Goal: Information Seeking & Learning: Learn about a topic

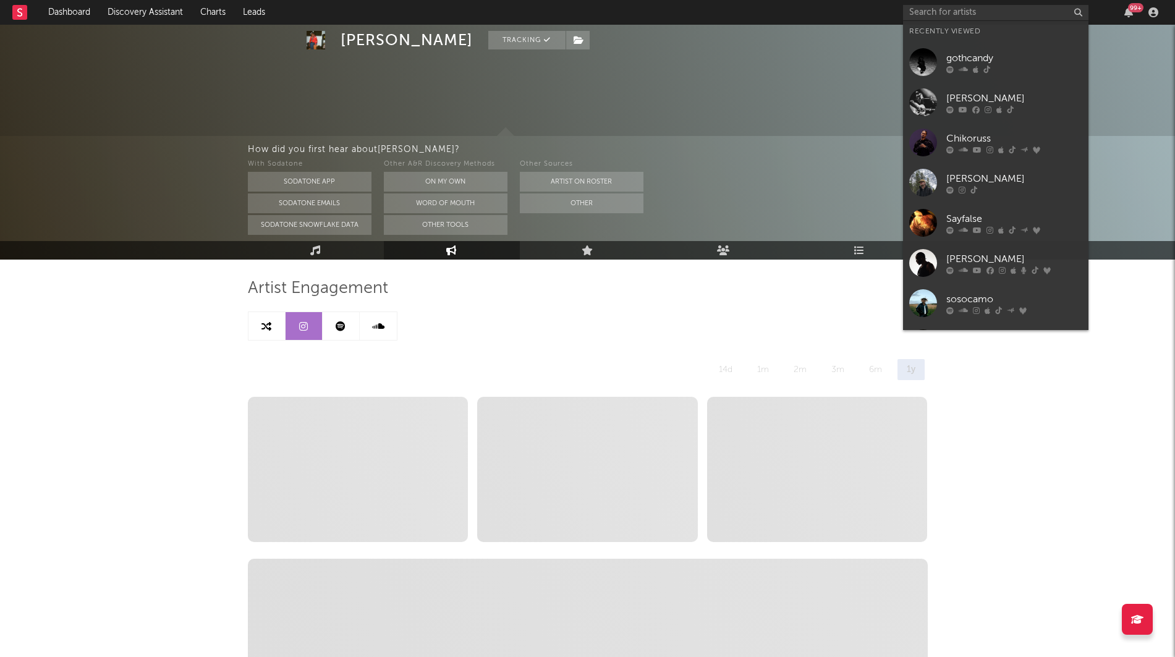
select select "6m"
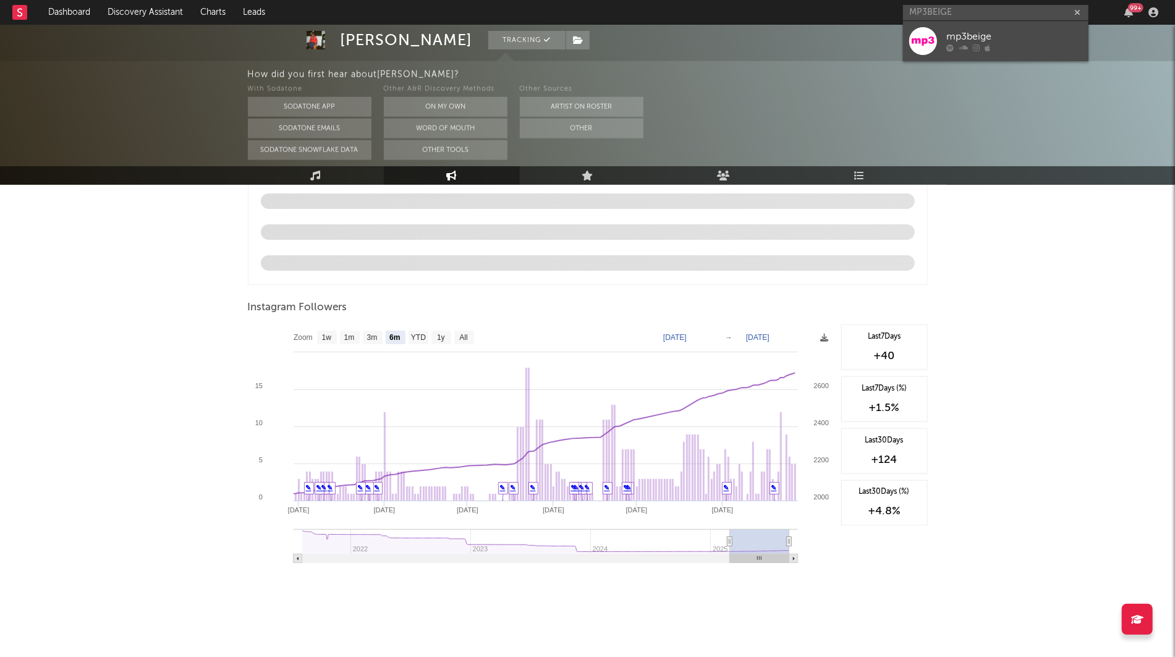
type input "MP3BEIGE"
click at [1006, 38] on div "mp3beige" at bounding box center [1015, 37] width 136 height 15
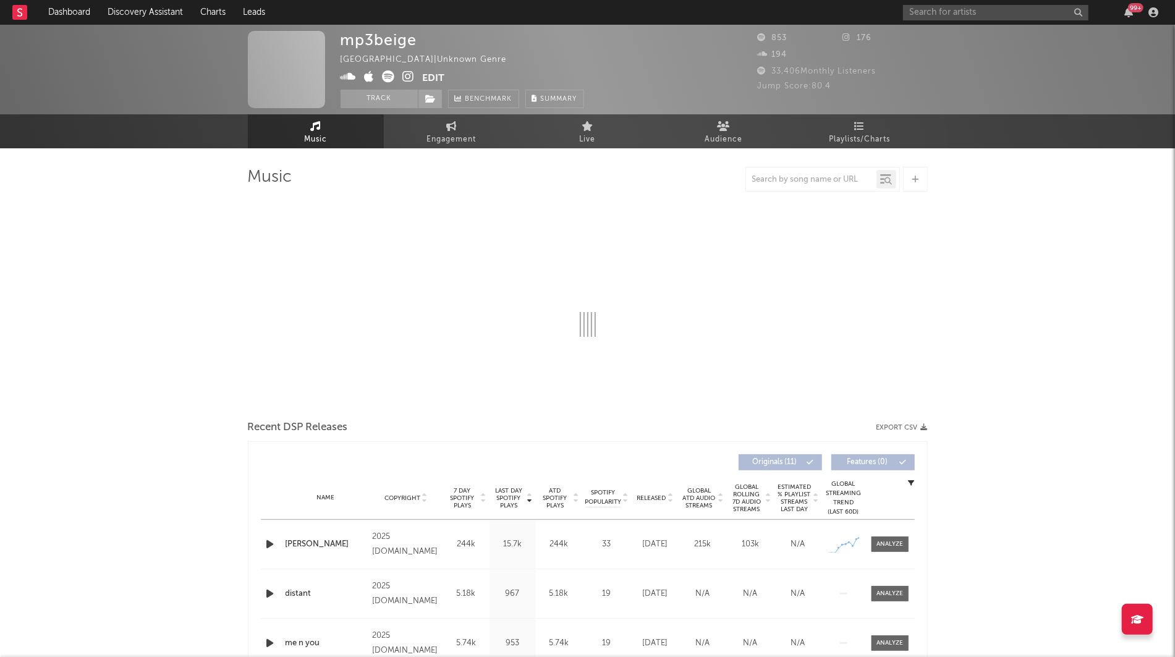
select select "1w"
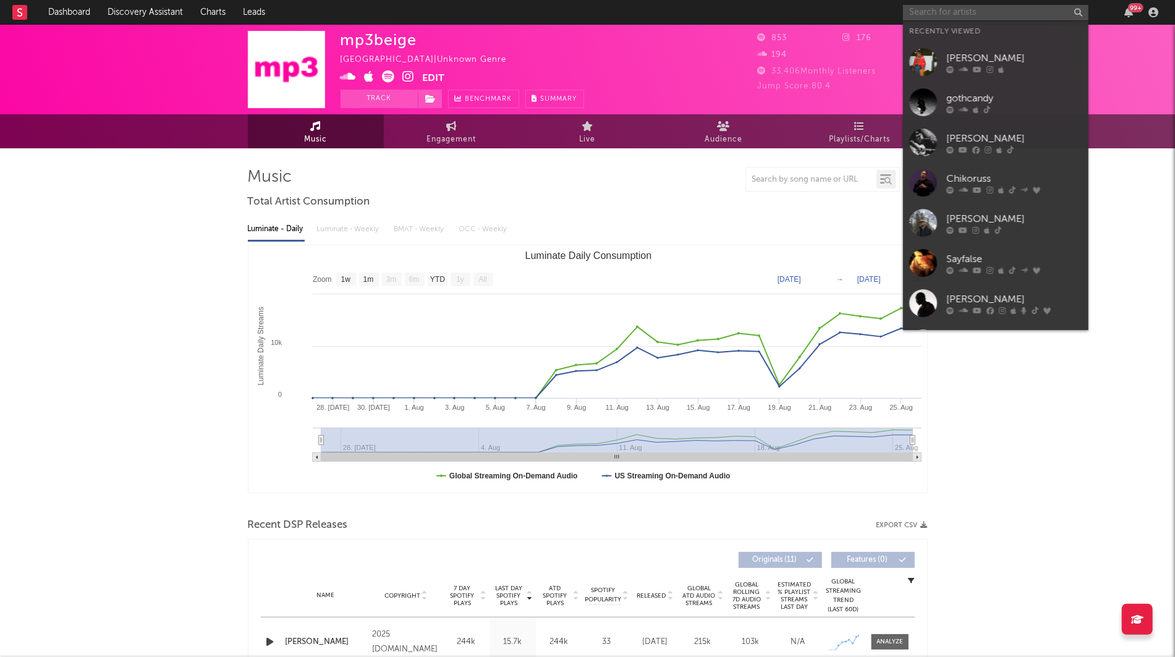
click at [999, 8] on input "text" at bounding box center [995, 12] width 185 height 15
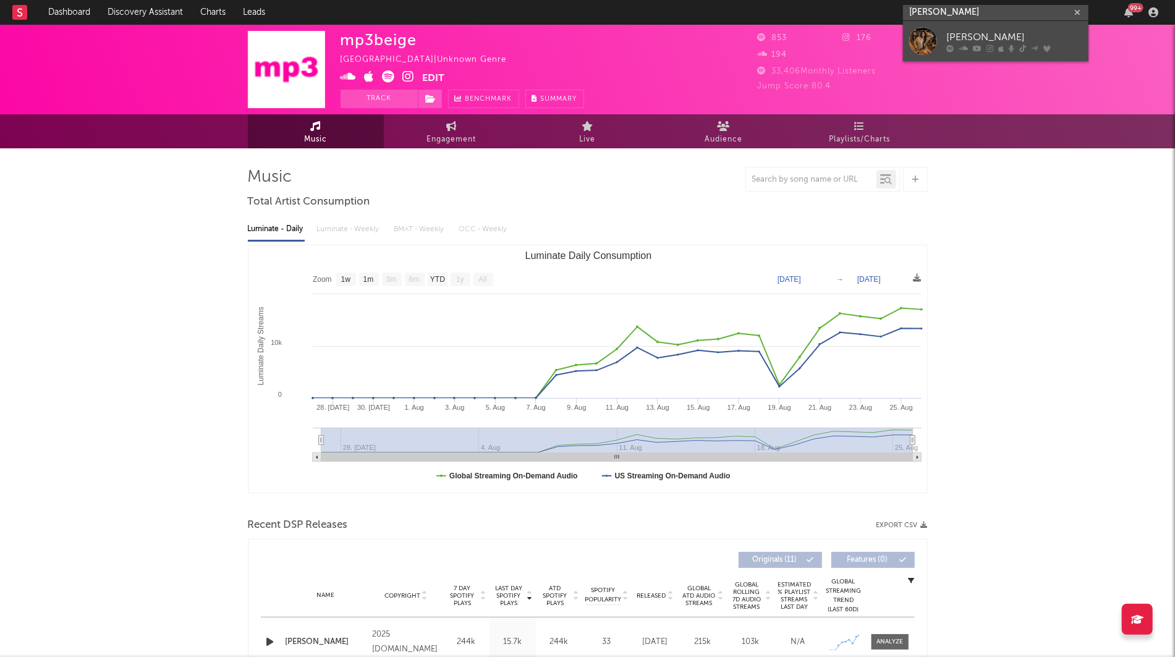
type input "[PERSON_NAME]"
click at [1008, 38] on div "[PERSON_NAME]" at bounding box center [1015, 37] width 136 height 15
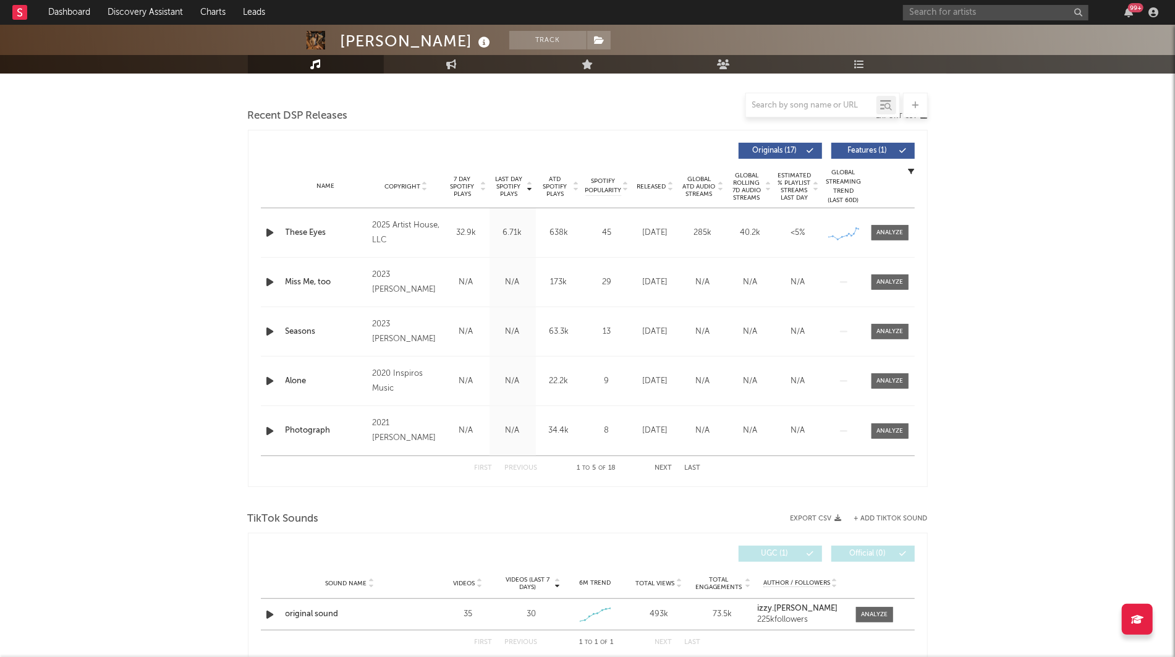
select select "6m"
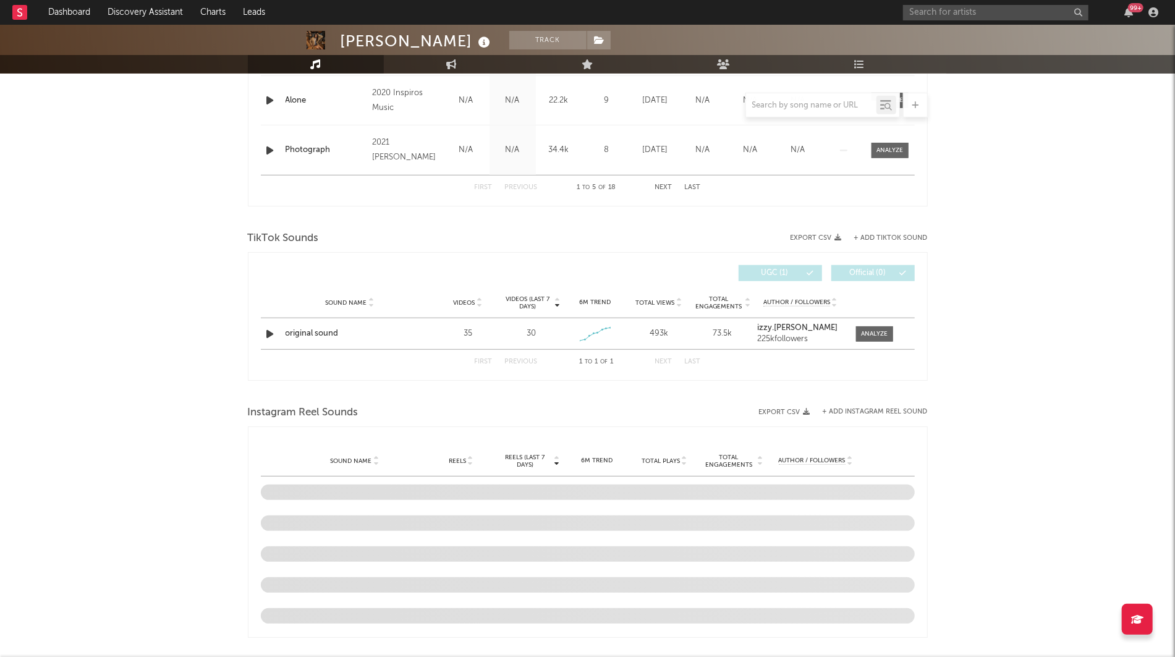
scroll to position [689, 0]
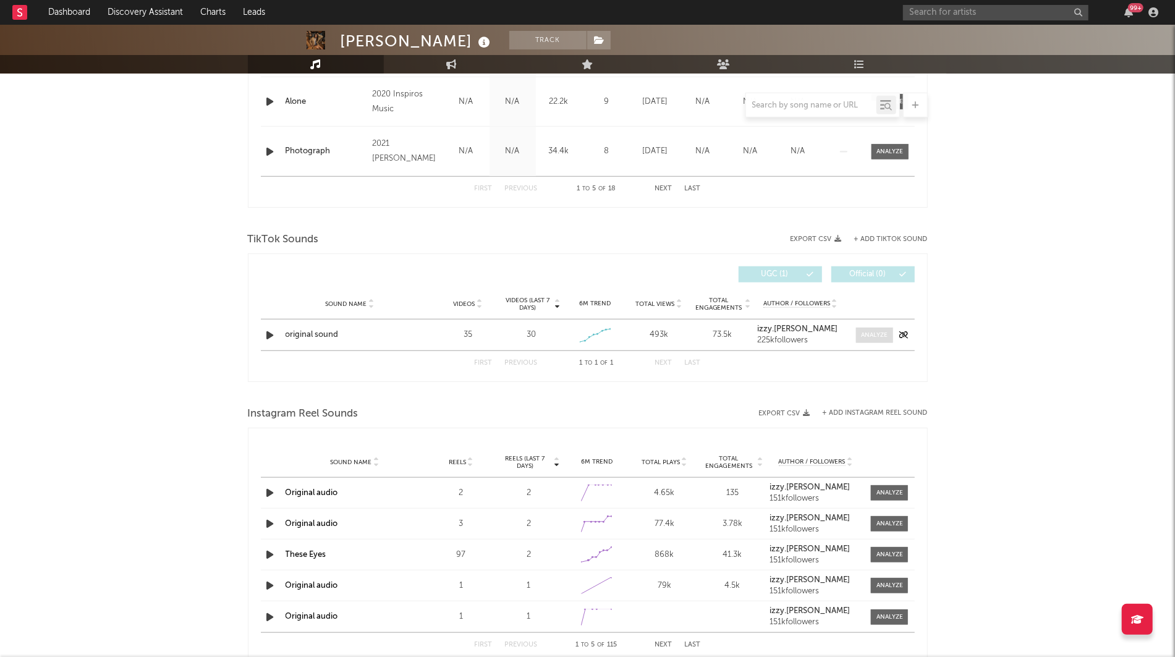
click at [860, 330] on span at bounding box center [874, 335] width 37 height 15
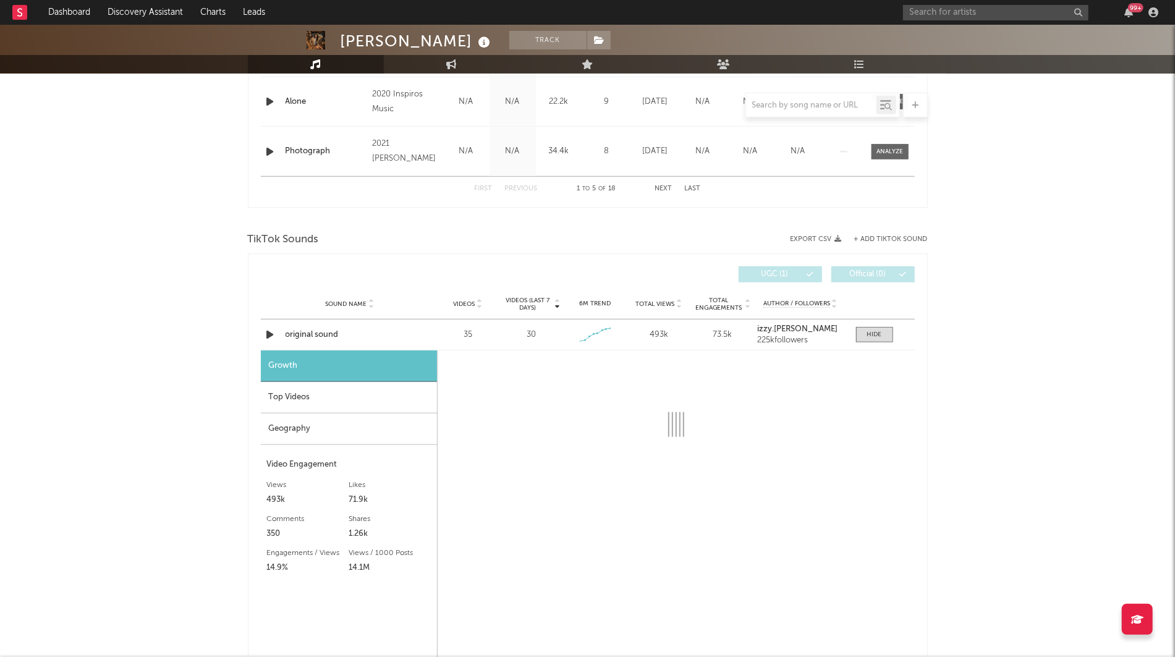
select select "1w"
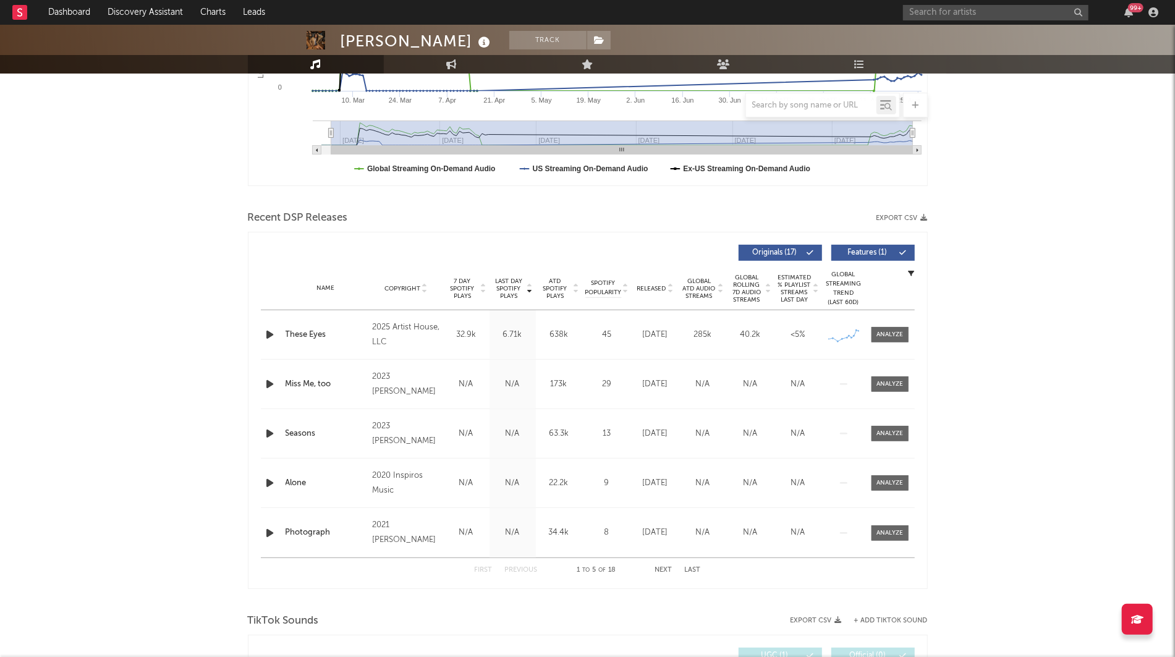
scroll to position [297, 0]
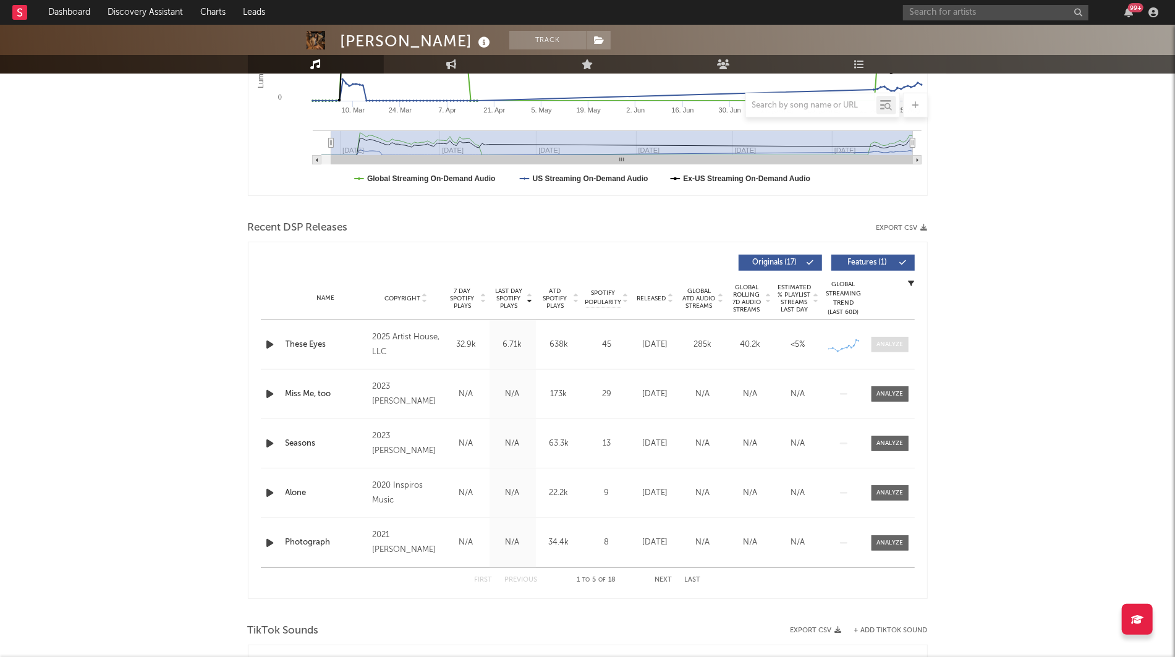
click at [892, 340] on div at bounding box center [890, 344] width 27 height 9
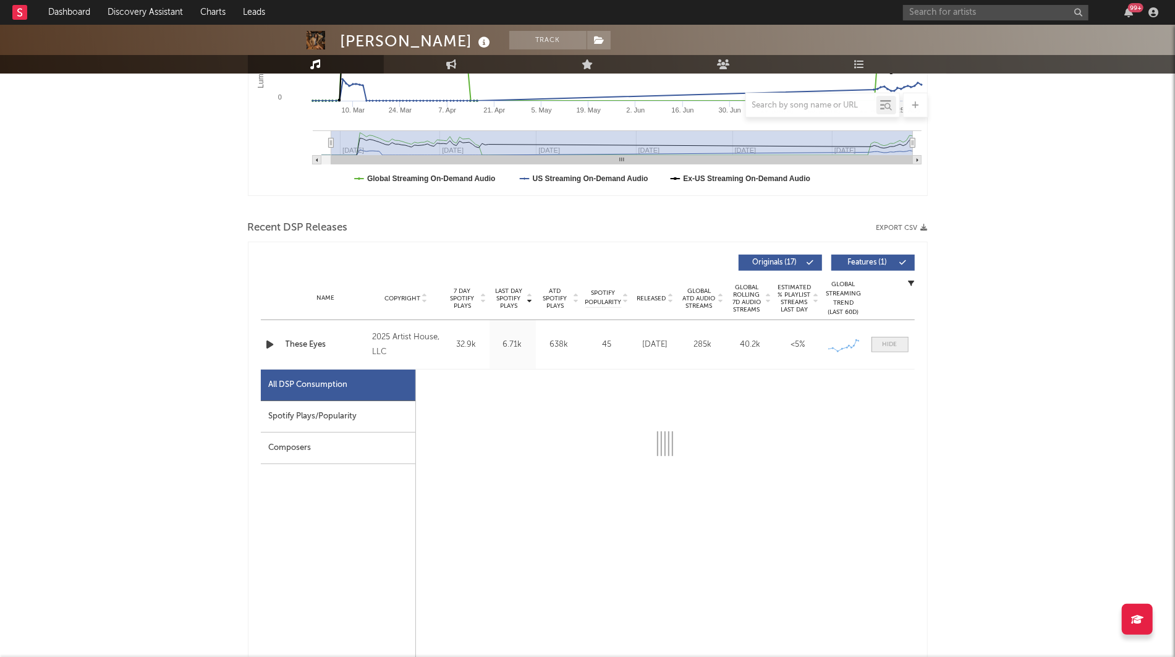
select select "1w"
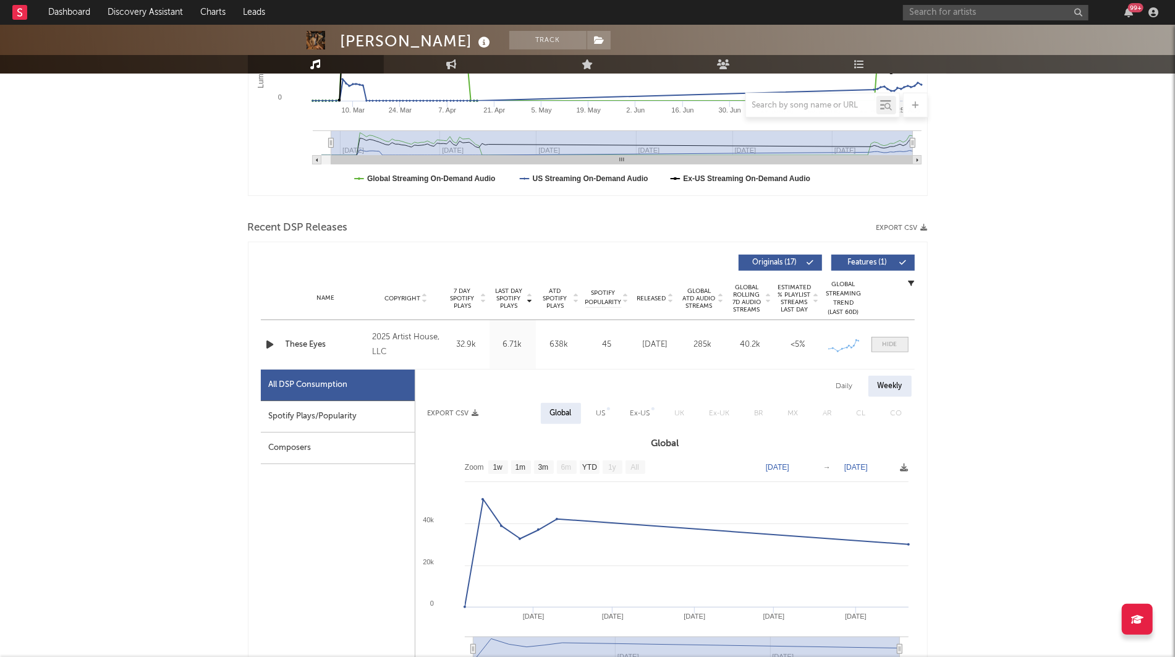
click at [894, 344] on div at bounding box center [890, 344] width 15 height 9
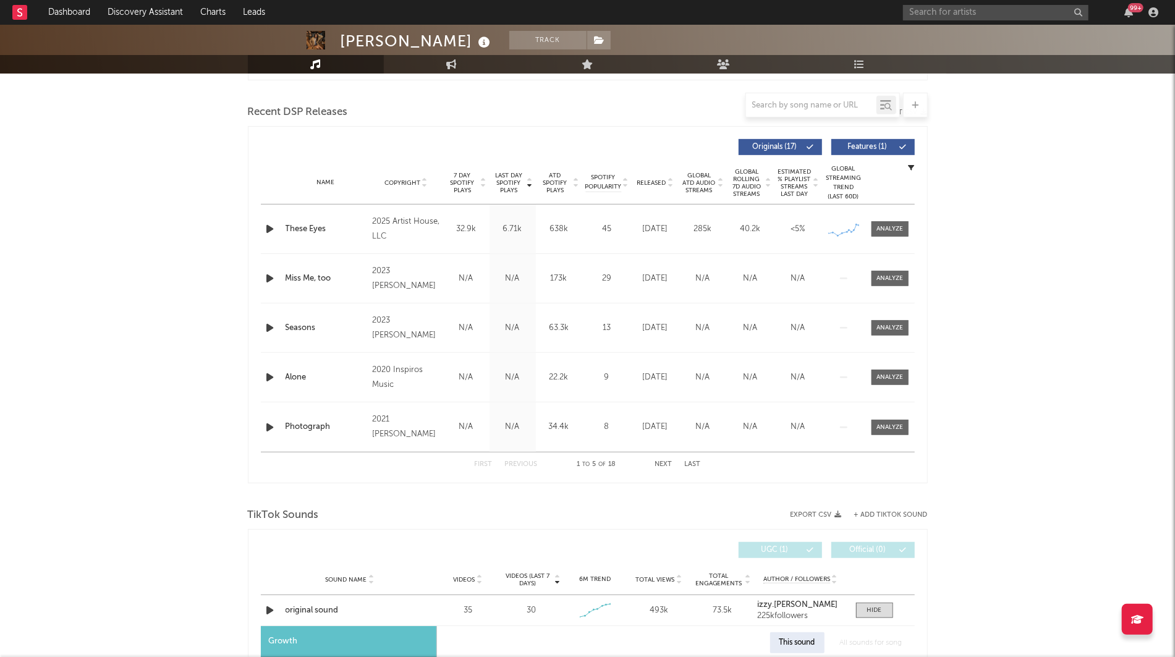
scroll to position [669, 0]
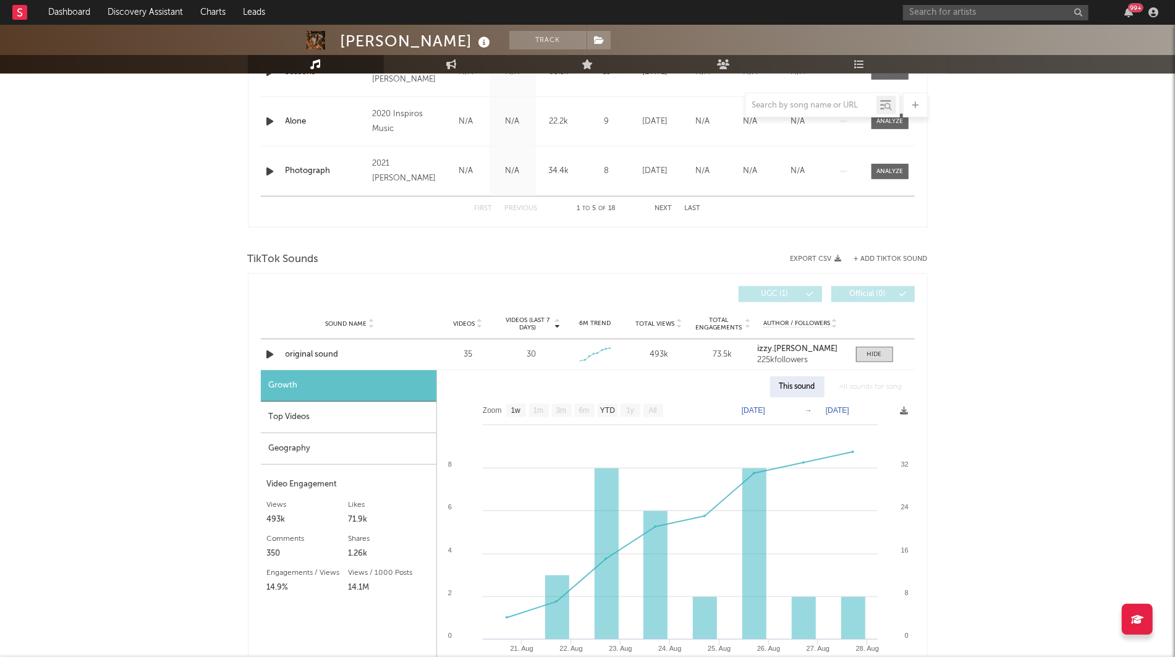
click at [323, 400] on div "Growth" at bounding box center [349, 386] width 176 height 32
click at [319, 412] on div "Top Videos" at bounding box center [349, 418] width 176 height 32
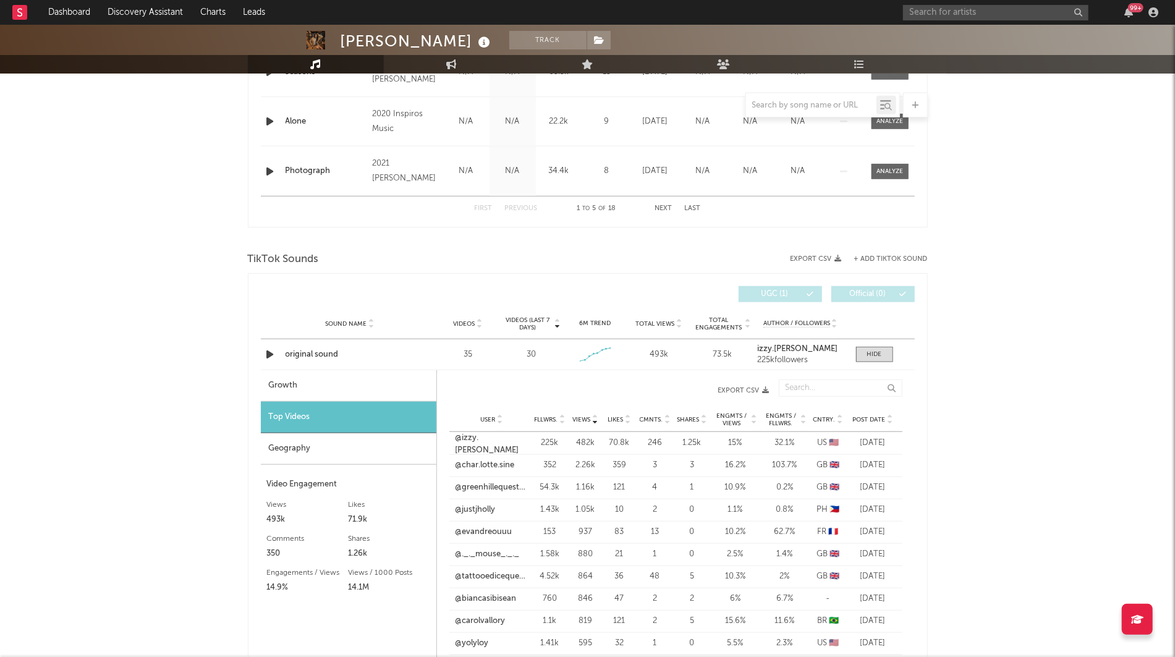
click at [312, 434] on div "Geography" at bounding box center [349, 449] width 176 height 32
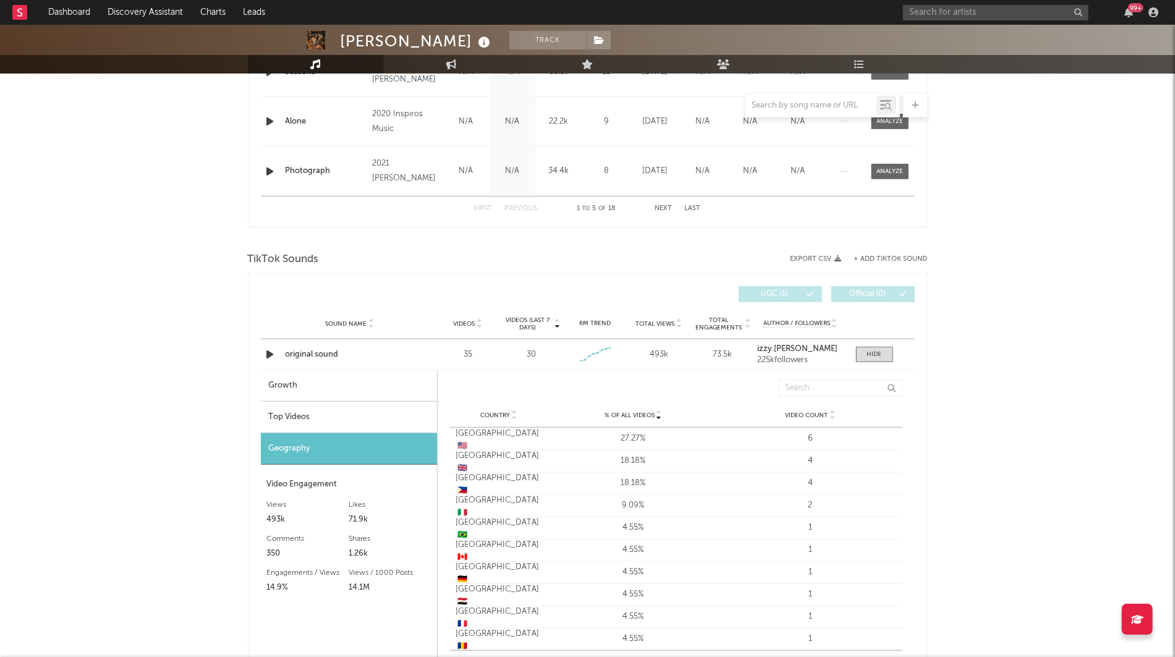
click at [326, 404] on div "Top Videos" at bounding box center [349, 418] width 176 height 32
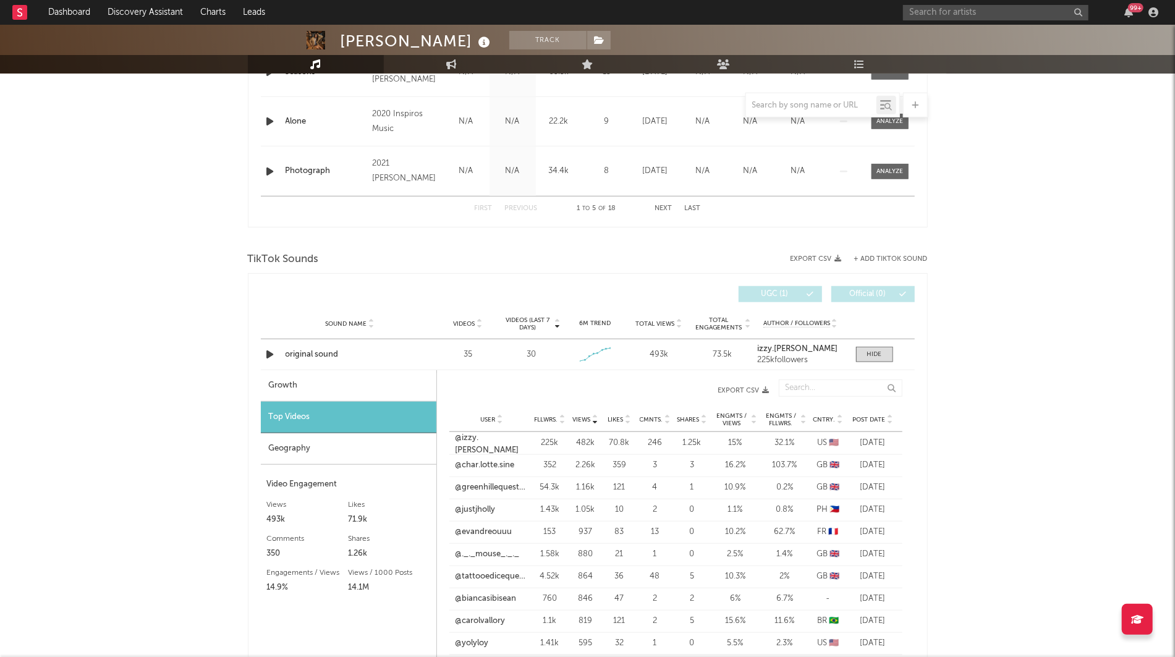
click at [317, 388] on div "Growth" at bounding box center [349, 386] width 176 height 32
select select "1w"
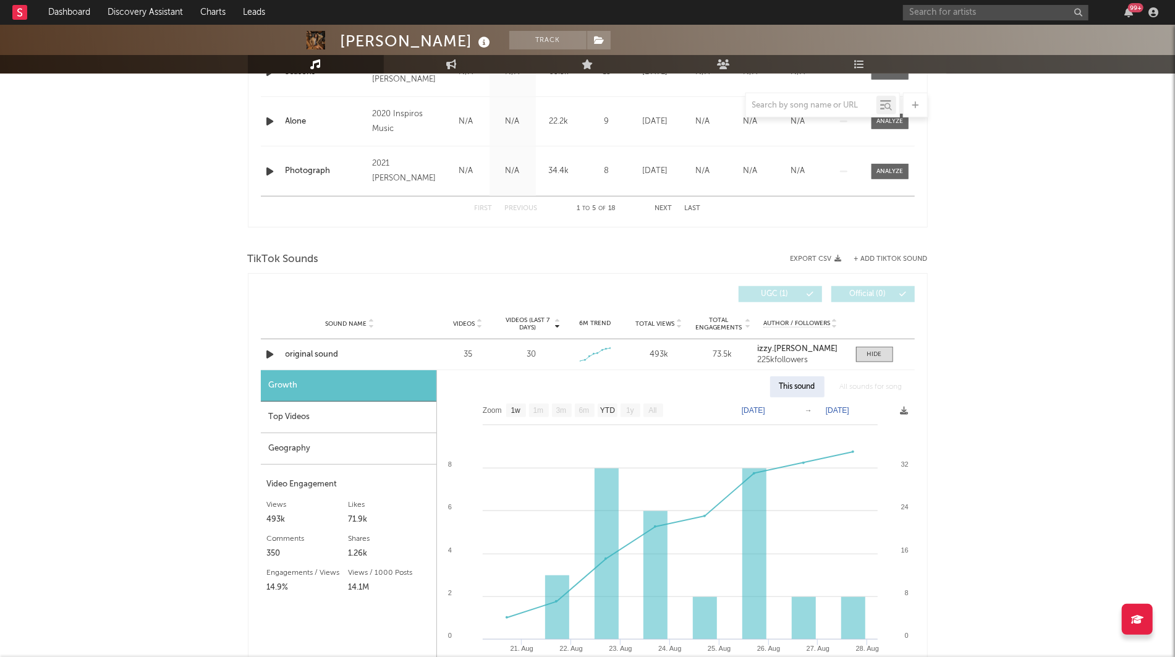
click at [310, 408] on div "Top Videos" at bounding box center [349, 418] width 176 height 32
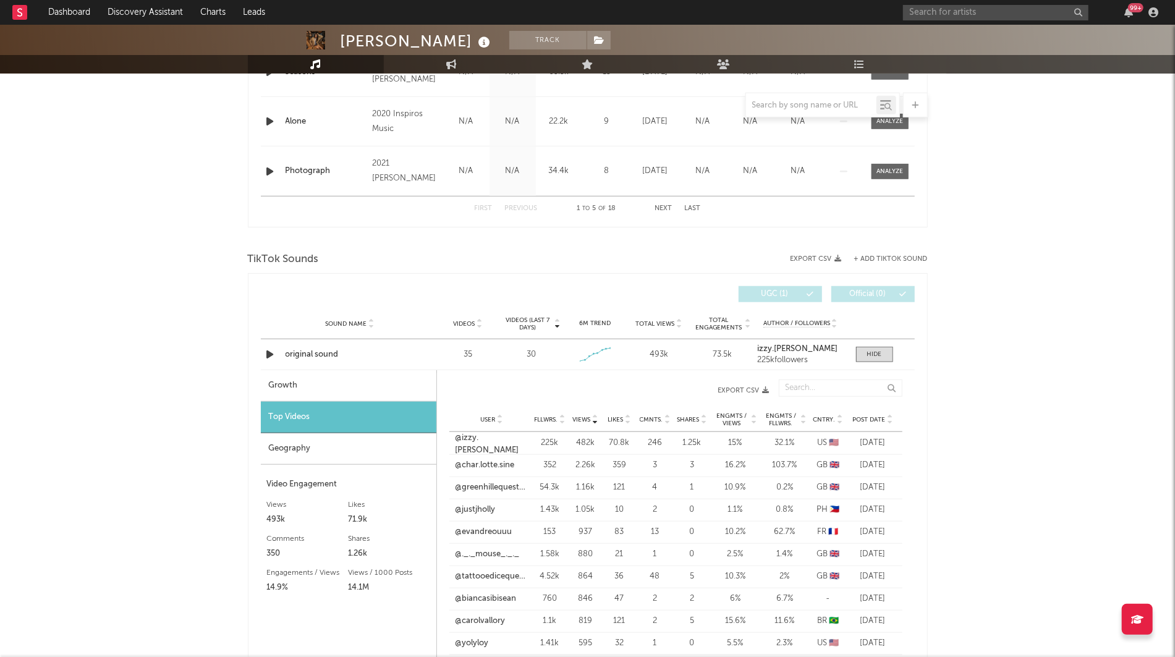
click at [326, 442] on div "Geography" at bounding box center [349, 449] width 176 height 32
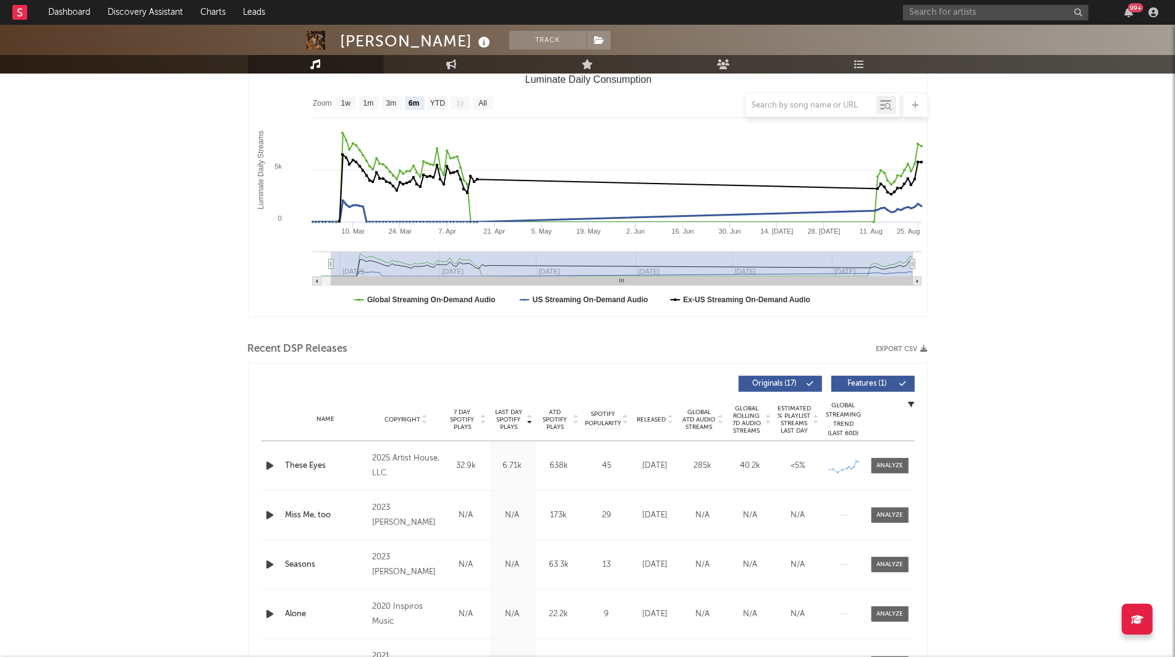
scroll to position [0, 0]
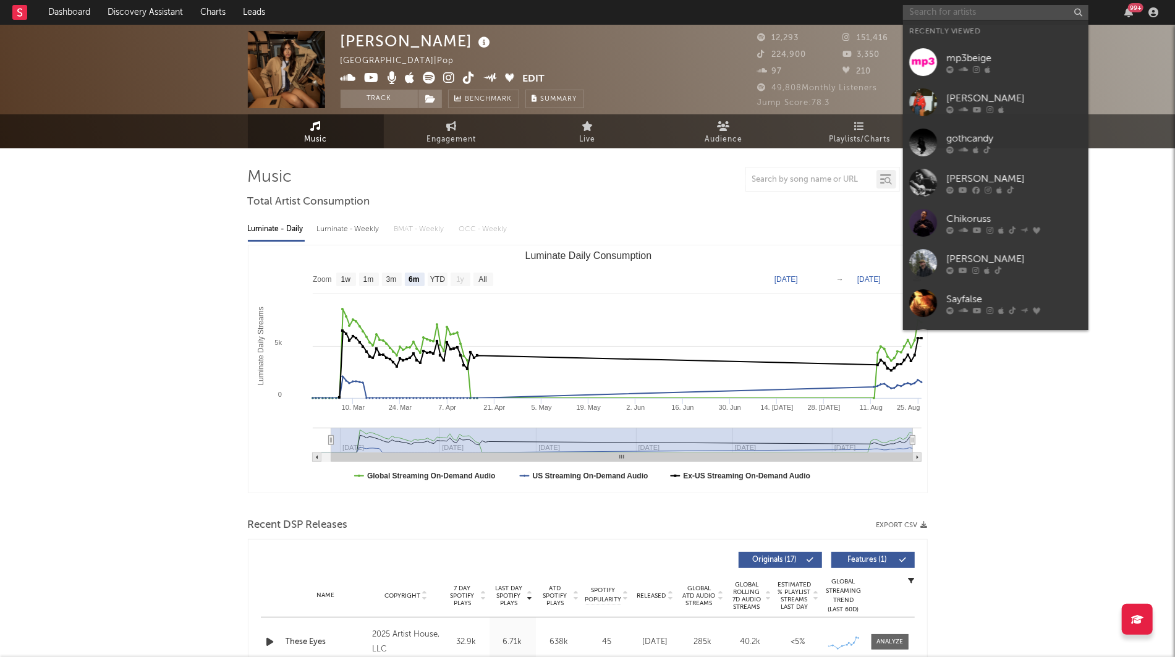
click at [965, 11] on input "text" at bounding box center [995, 12] width 185 height 15
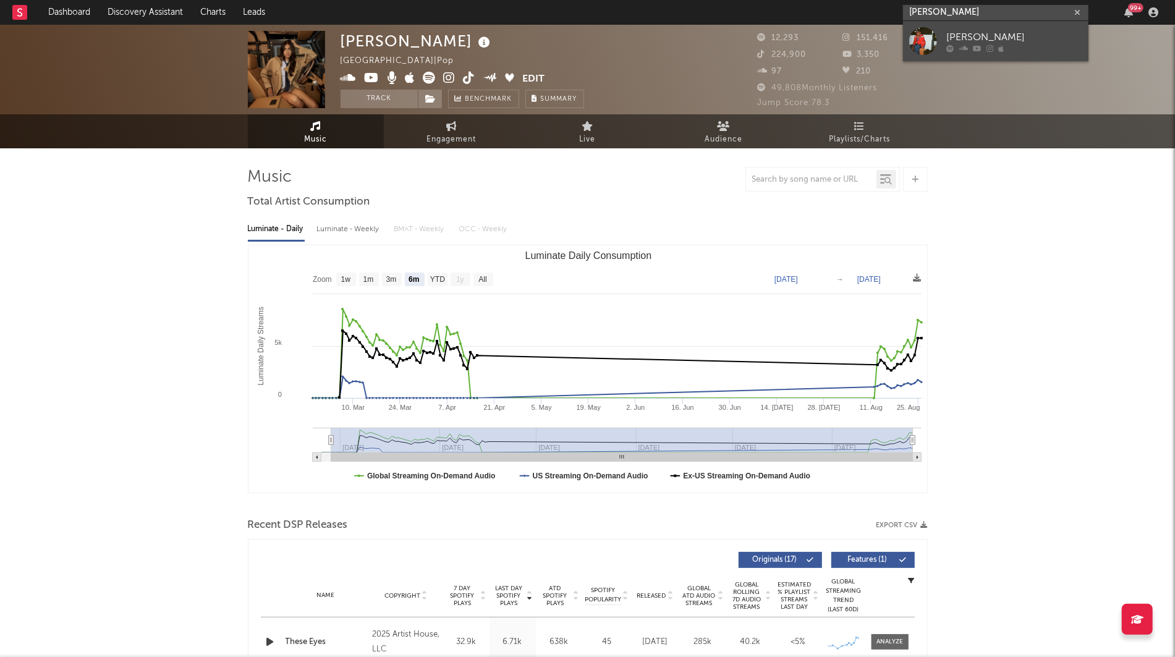
type input "[PERSON_NAME]"
click at [1010, 27] on link "[PERSON_NAME]" at bounding box center [995, 41] width 185 height 40
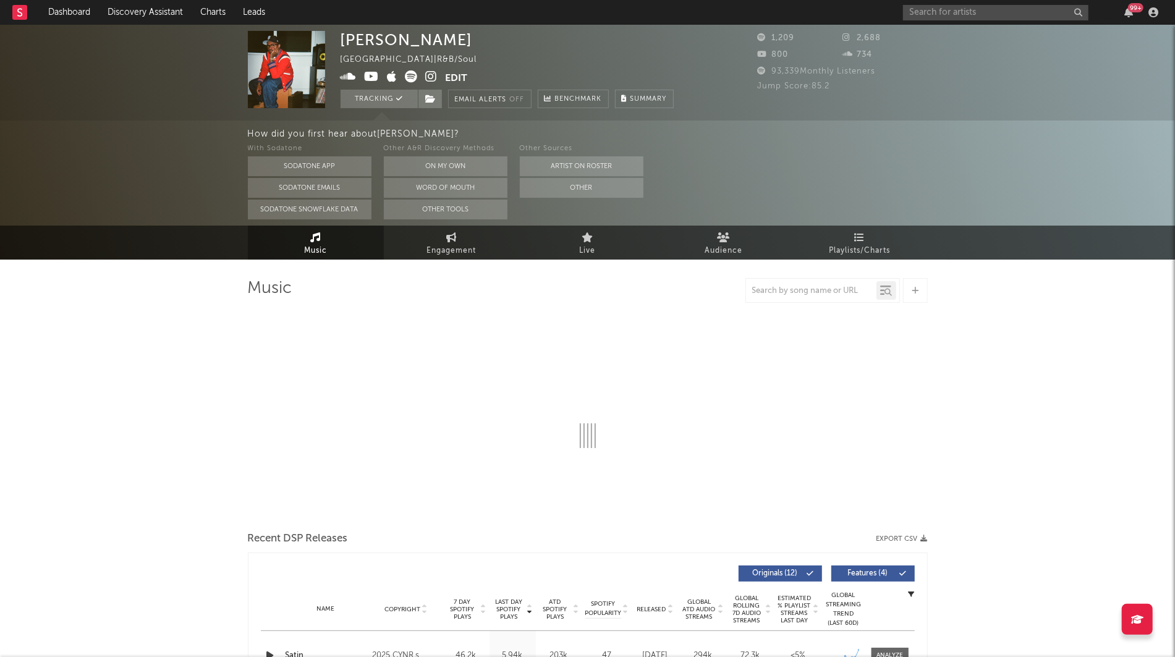
select select "1w"
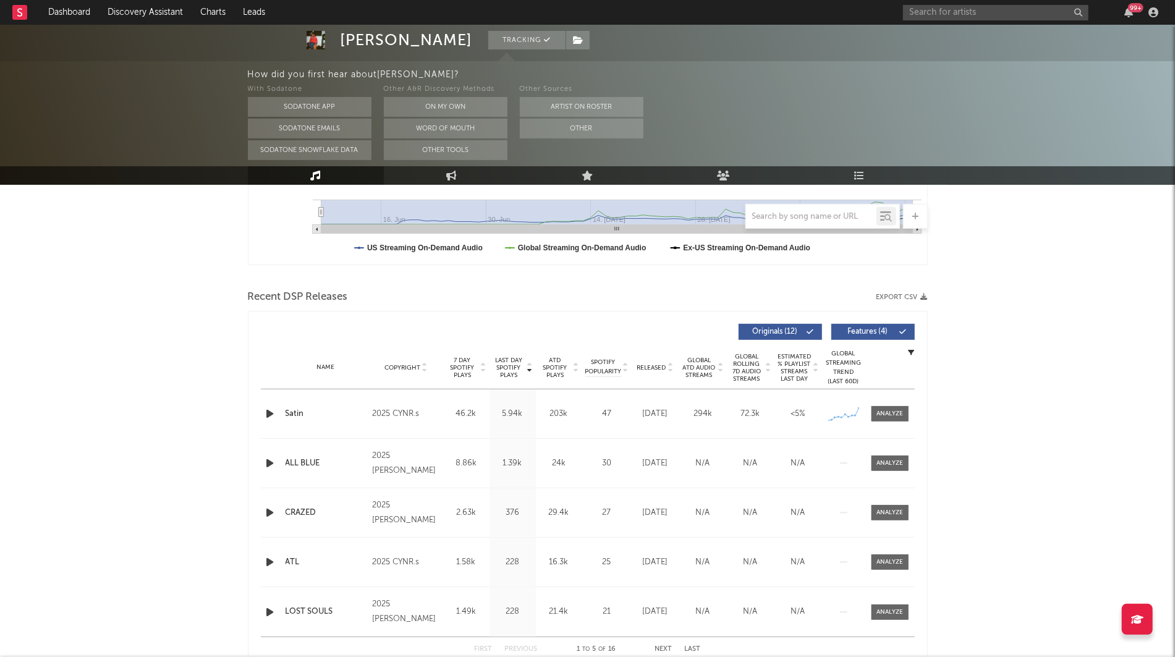
scroll to position [362, 0]
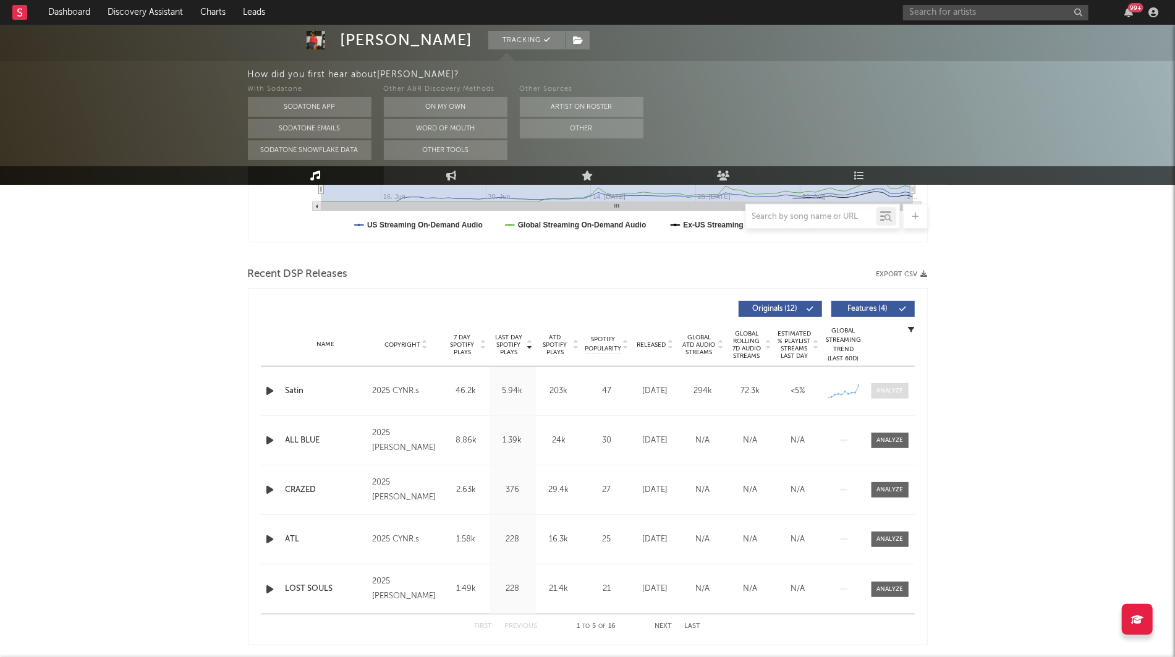
click at [901, 393] on div at bounding box center [890, 390] width 27 height 9
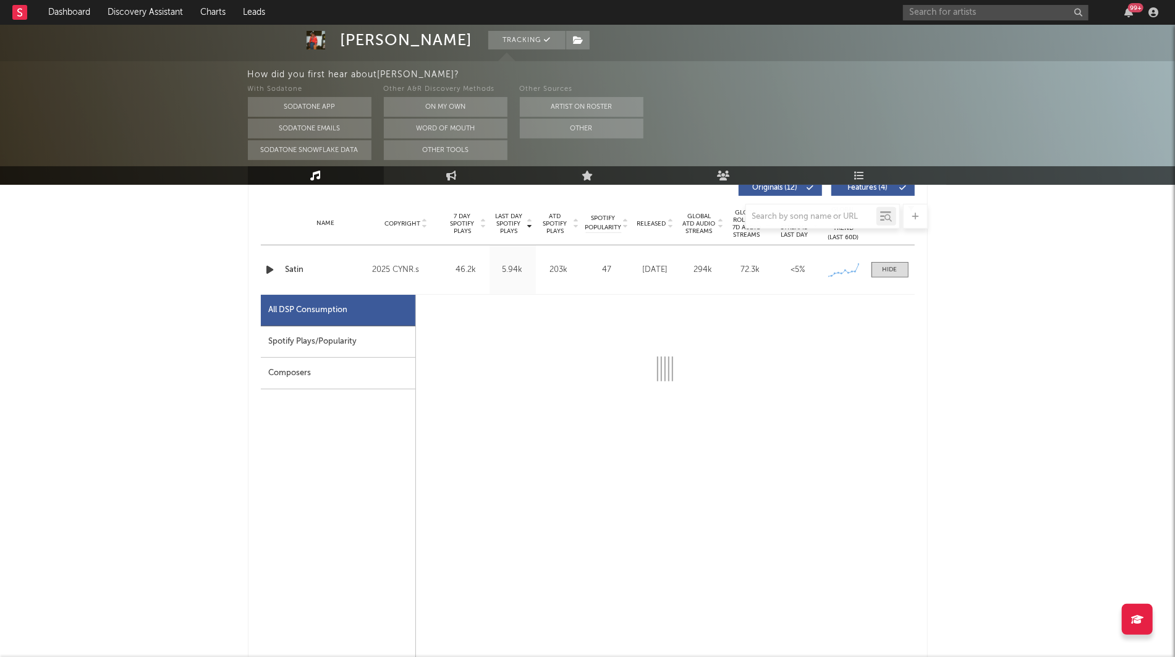
scroll to position [485, 0]
select select "1w"
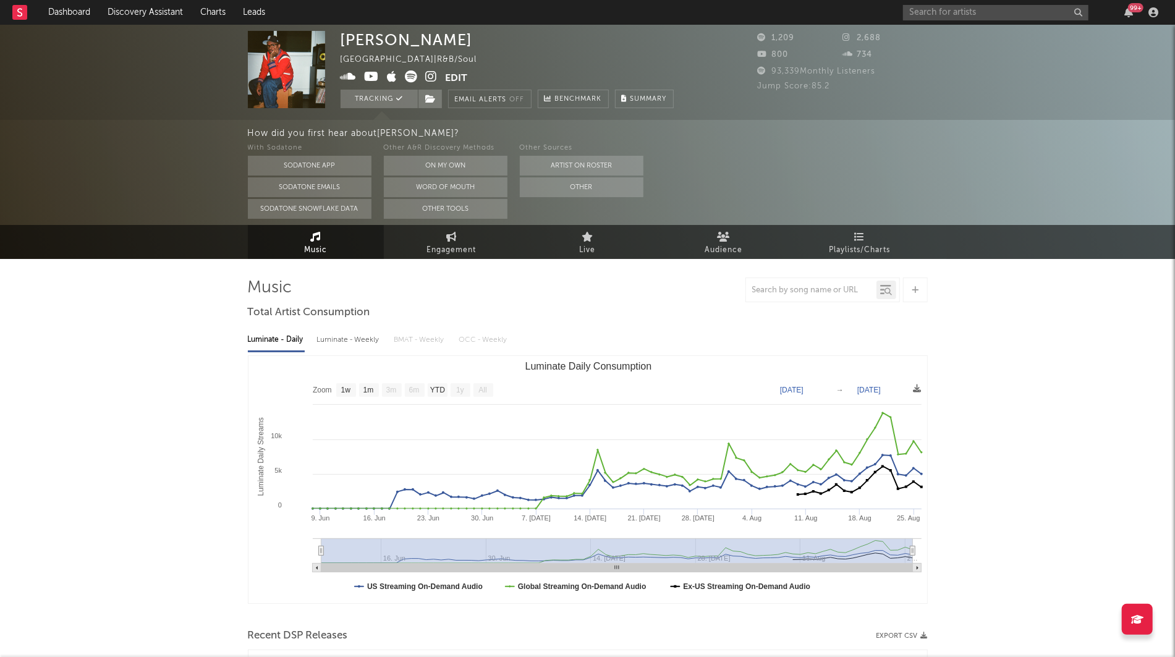
scroll to position [0, 0]
click at [68, 8] on link "Dashboard" at bounding box center [69, 12] width 59 height 25
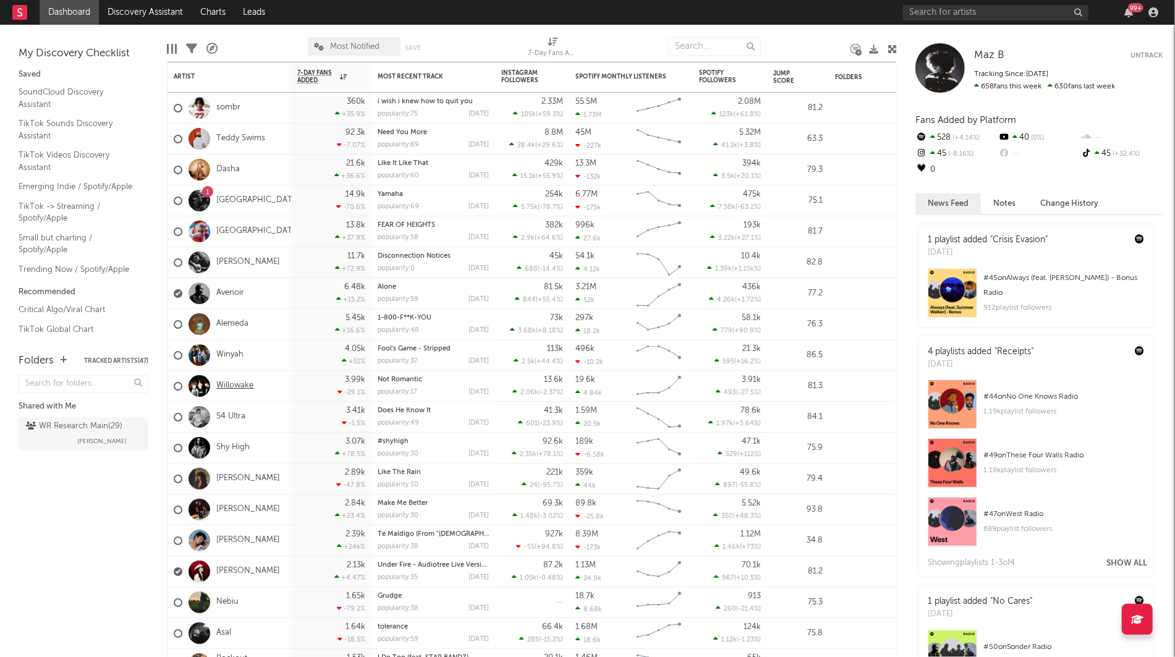
click at [235, 383] on link "Willowake" at bounding box center [234, 386] width 37 height 11
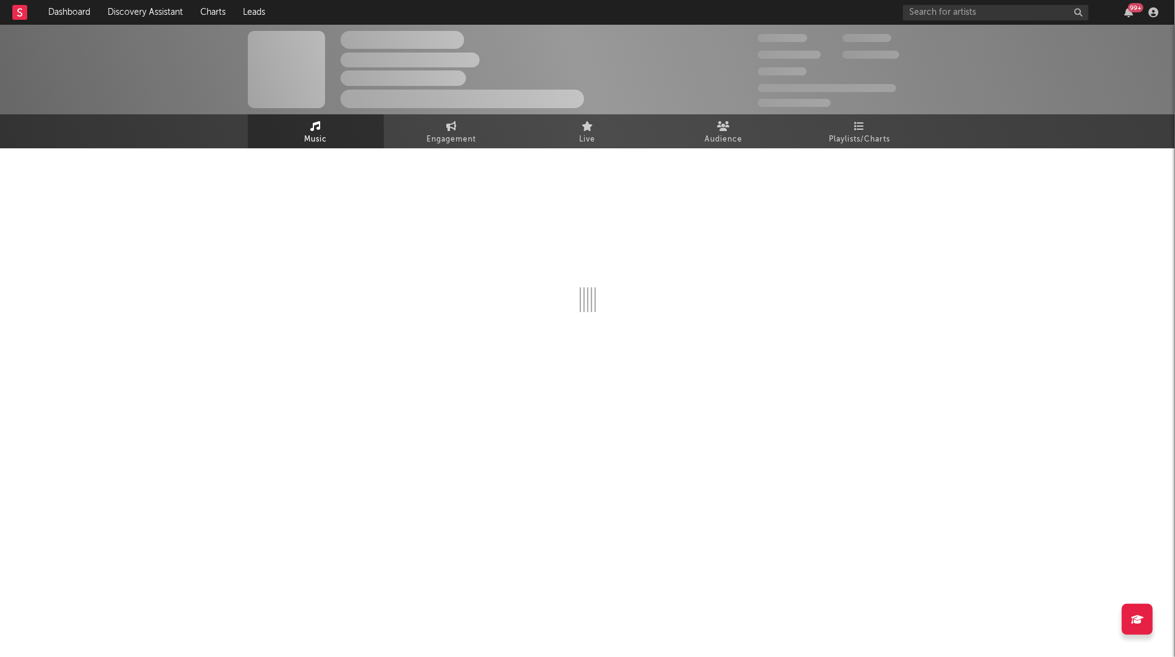
select select "1w"
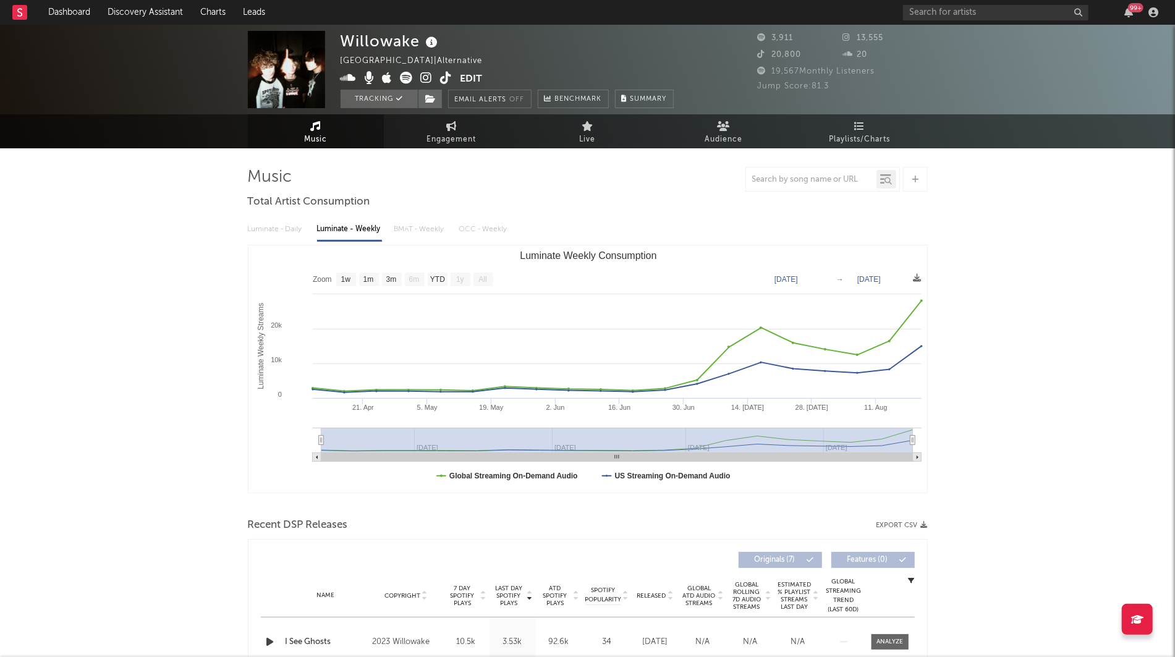
click at [952, 2] on div "99 +" at bounding box center [1033, 12] width 260 height 25
click at [945, 18] on input "text" at bounding box center [995, 12] width 185 height 15
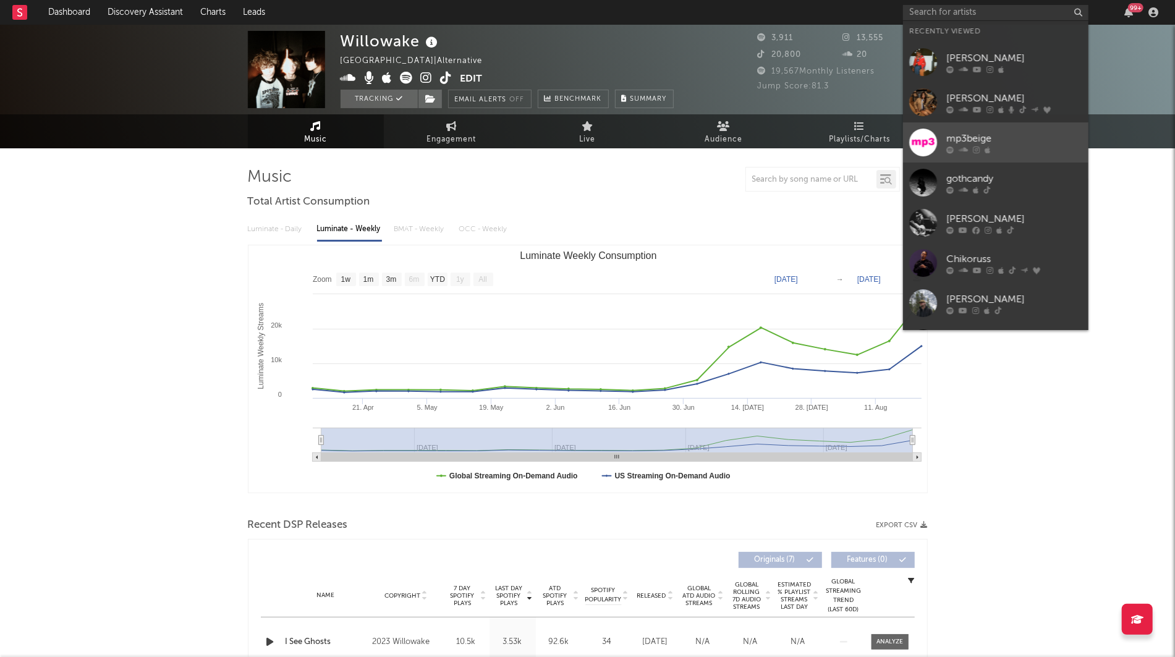
click at [958, 142] on div "mp3beige" at bounding box center [1015, 138] width 136 height 15
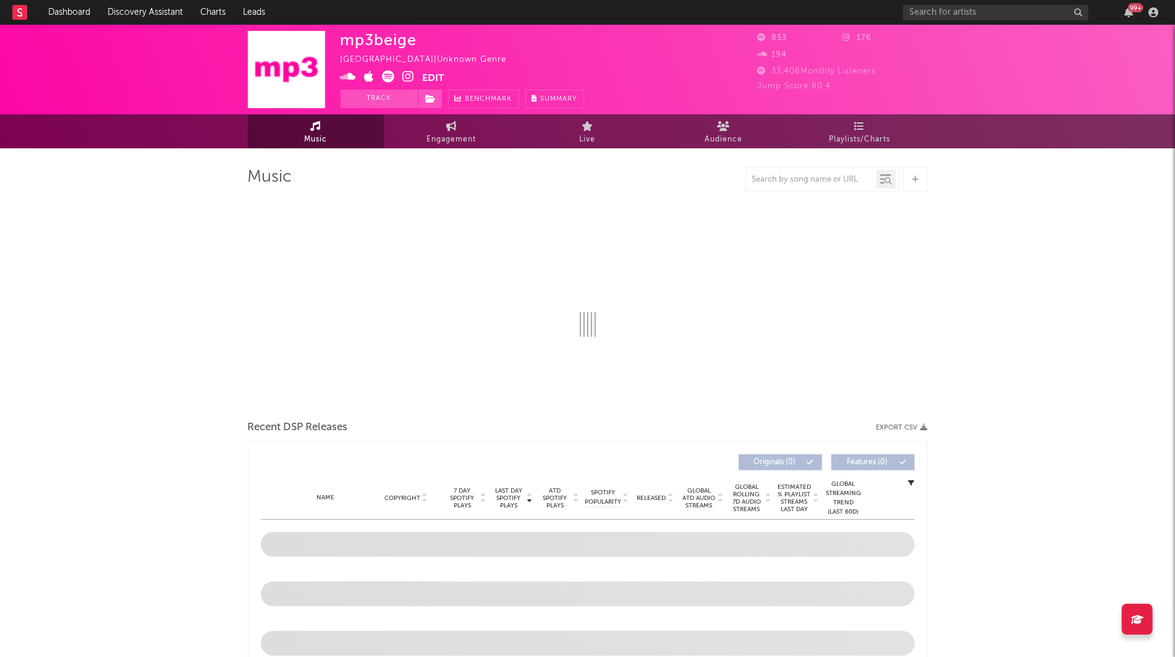
select select "1w"
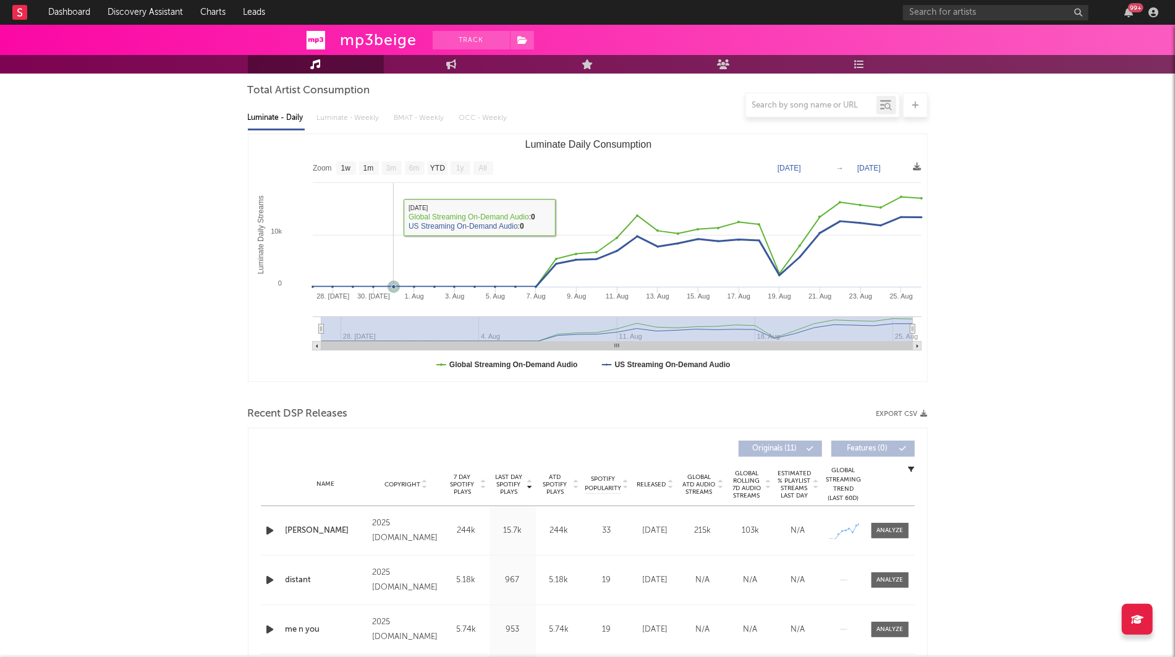
scroll to position [110, 0]
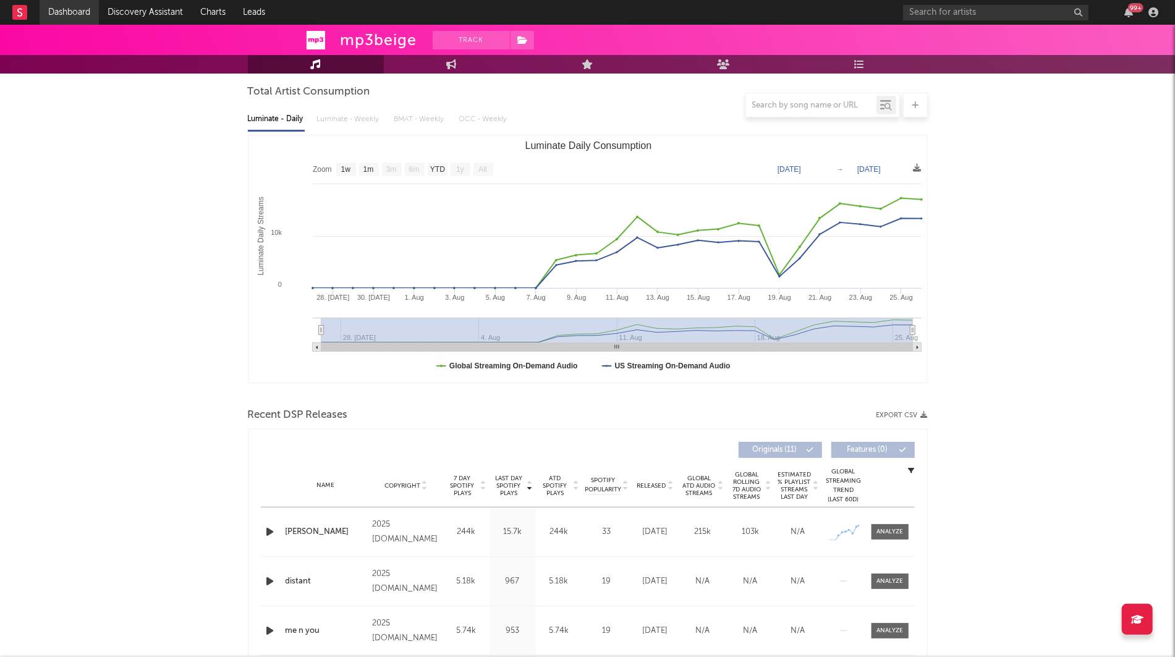
click at [69, 1] on link "Dashboard" at bounding box center [69, 12] width 59 height 25
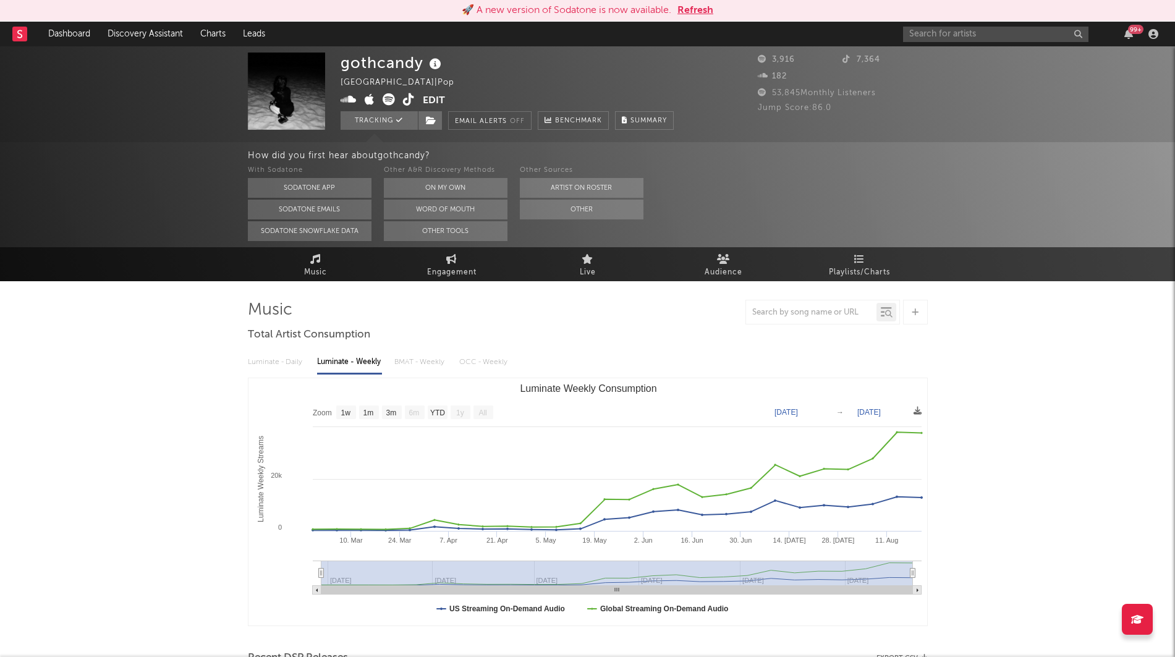
select select "1w"
click at [933, 35] on input "text" at bounding box center [995, 34] width 185 height 15
type input "devon da"
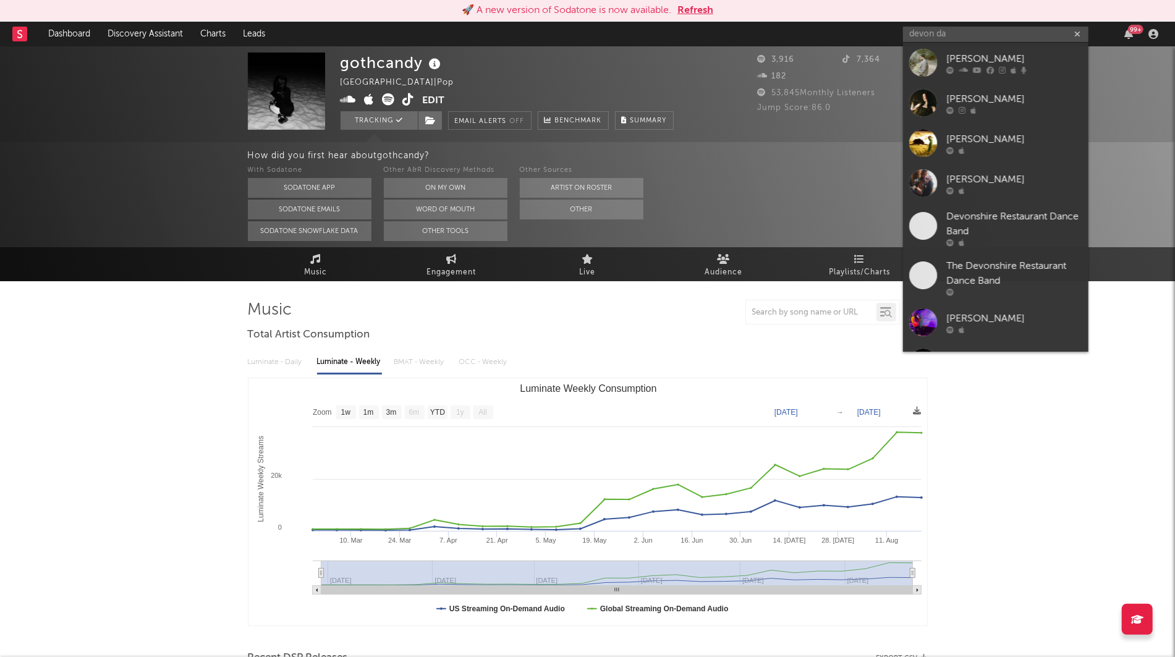
click at [90, 151] on div "How did you first hear about gothcandy ? With Sodatone Sodatone App Sodatone Em…" at bounding box center [587, 194] width 1175 height 105
